Goal: Contribute content: Contribute content

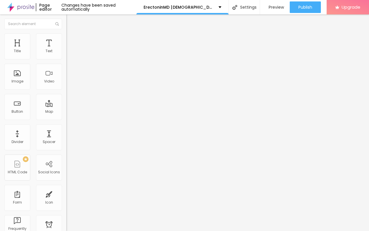
click at [66, 50] on span "Add image" at bounding box center [78, 47] width 24 height 5
click at [71, 20] on img "button" at bounding box center [73, 21] width 5 height 5
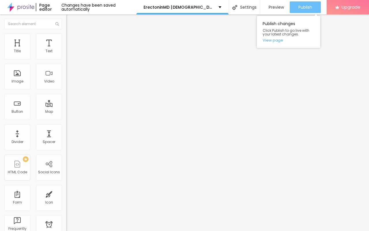
click at [301, 5] on span "Publish" at bounding box center [305, 7] width 14 height 5
click at [306, 2] on div "Publish" at bounding box center [305, 7] width 14 height 12
click at [293, 4] on button "Publish" at bounding box center [305, 7] width 31 height 12
